Goal: Find contact information: Find contact information

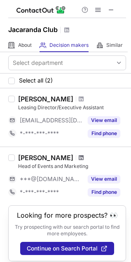
click at [79, 159] on span at bounding box center [81, 158] width 5 height 7
click at [79, 98] on span at bounding box center [81, 99] width 5 height 7
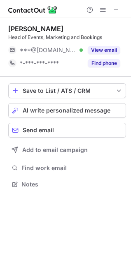
scroll to position [178, 131]
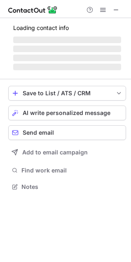
scroll to position [4, 4]
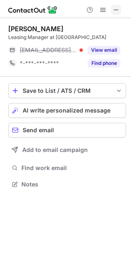
click at [116, 10] on span at bounding box center [116, 10] width 7 height 7
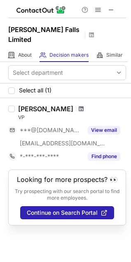
click at [79, 106] on span at bounding box center [81, 109] width 5 height 7
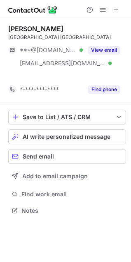
scroll to position [199, 131]
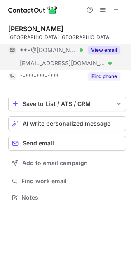
click at [98, 54] on button "View email" at bounding box center [104, 50] width 32 height 8
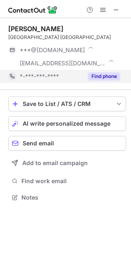
scroll to position [212, 131]
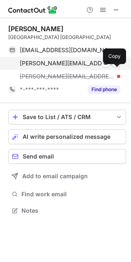
click at [116, 67] on span at bounding box center [116, 63] width 7 height 7
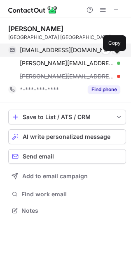
click at [116, 53] on span at bounding box center [116, 50] width 7 height 7
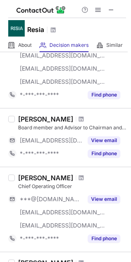
scroll to position [576, 0]
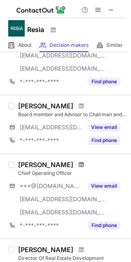
click at [79, 164] on span at bounding box center [81, 165] width 5 height 7
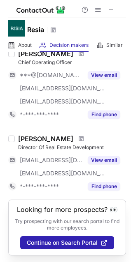
scroll to position [488, 0]
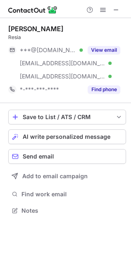
scroll to position [205, 131]
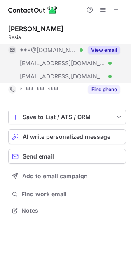
click at [104, 51] on button "View email" at bounding box center [104, 50] width 32 height 8
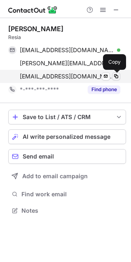
click at [118, 76] on span at bounding box center [116, 76] width 7 height 7
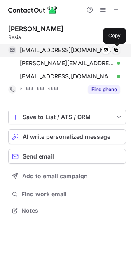
click at [118, 50] on span at bounding box center [116, 50] width 7 height 7
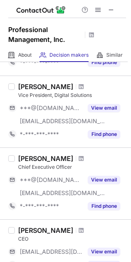
scroll to position [123, 0]
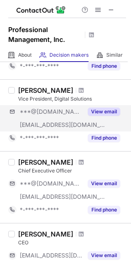
scroll to position [165, 0]
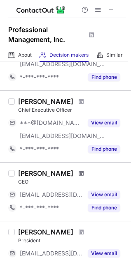
click at [79, 171] on span at bounding box center [81, 173] width 5 height 7
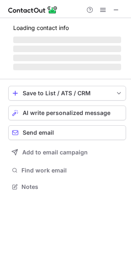
scroll to position [186, 131]
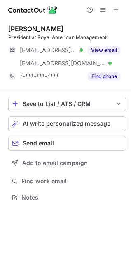
scroll to position [192, 131]
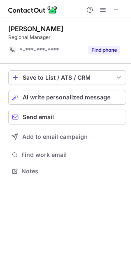
scroll to position [165, 131]
click at [118, 9] on span at bounding box center [116, 10] width 7 height 7
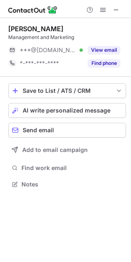
scroll to position [4, 4]
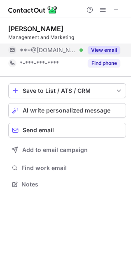
click at [105, 53] on button "View email" at bounding box center [104, 50] width 32 height 8
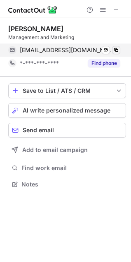
click at [115, 49] on span at bounding box center [116, 50] width 7 height 7
